Goal: Transaction & Acquisition: Purchase product/service

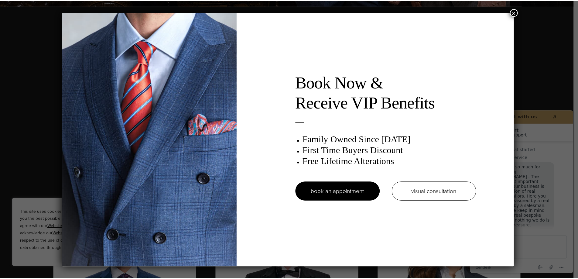
scroll to position [8, 0]
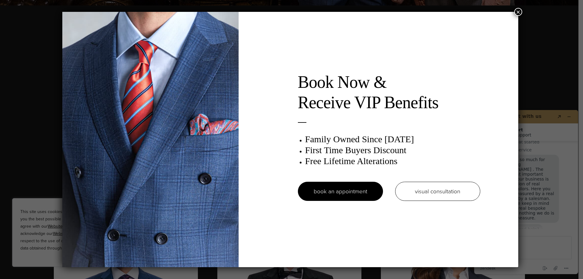
click at [517, 13] on button "×" at bounding box center [518, 12] width 8 height 8
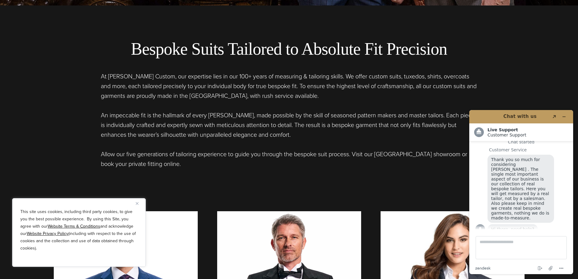
click at [161, 168] on p "Allow our five generations of tailoring experience to guide you through the bes…" at bounding box center [289, 158] width 377 height 19
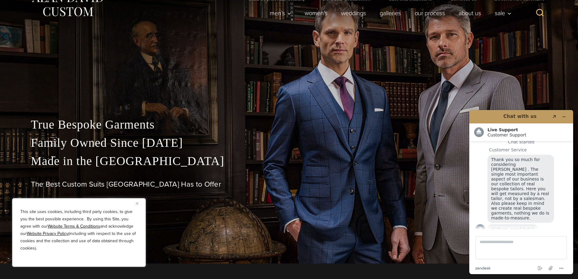
scroll to position [0, 0]
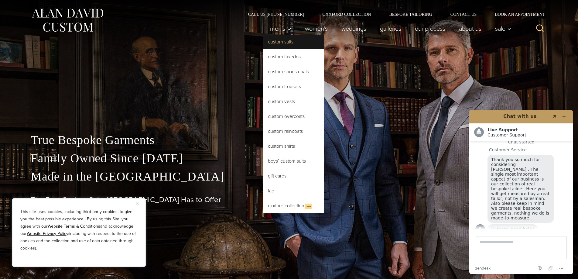
click at [277, 36] on link "Custom Suits" at bounding box center [293, 42] width 61 height 15
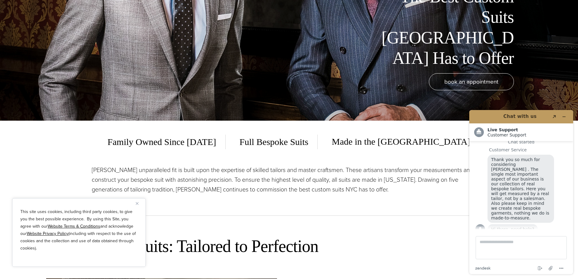
scroll to position [182, 0]
